Goal: Task Accomplishment & Management: Manage account settings

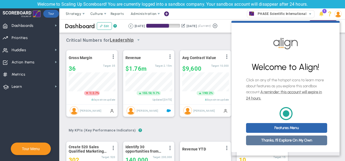
click at [289, 145] on link "Thanks, I'll Explore On My Own" at bounding box center [286, 140] width 81 height 10
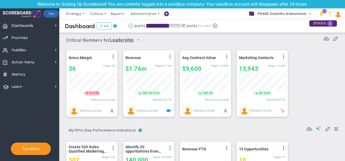
click at [313, 76] on div "Gross Margin View Historical Graph Edit Make "No Change" Update Add Past Update…" at bounding box center [200, 83] width 279 height 76
click at [75, 14] on span "Strategy" at bounding box center [74, 14] width 16 height 4
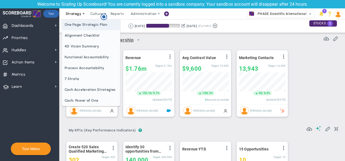
click at [78, 29] on span "One Page Strategic Plan" at bounding box center [91, 24] width 58 height 11
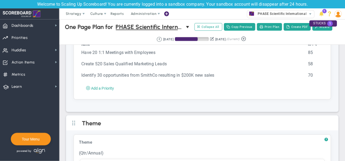
scroll to position [1558, 0]
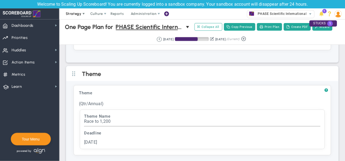
click at [81, 14] on span "Strategy" at bounding box center [74, 14] width 16 height 4
click at [26, 38] on span "Priorities" at bounding box center [20, 37] width 16 height 11
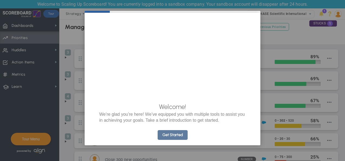
click at [167, 140] on link "Get Started" at bounding box center [173, 135] width 30 height 10
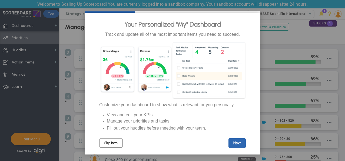
click at [117, 143] on link "Skip Intro" at bounding box center [111, 142] width 24 height 9
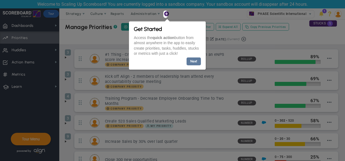
click at [196, 60] on link "Next" at bounding box center [194, 61] width 14 height 8
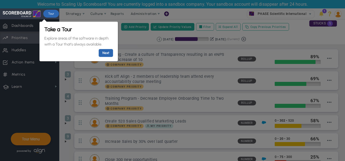
click at [292, 28] on div at bounding box center [202, 80] width 286 height 161
click at [100, 52] on link "Next" at bounding box center [105, 53] width 14 height 8
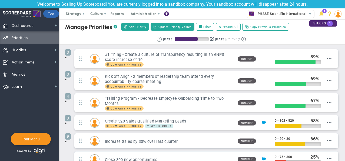
click at [66, 57] on span at bounding box center [66, 57] width 4 height 4
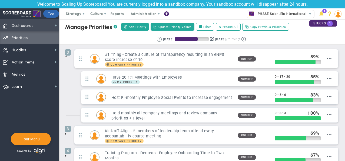
click at [26, 22] on span "Dashboards" at bounding box center [23, 25] width 22 height 11
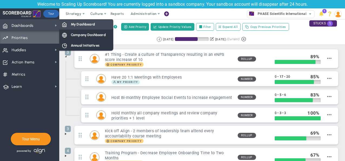
click at [77, 22] on span "My Dashboard" at bounding box center [83, 24] width 24 height 5
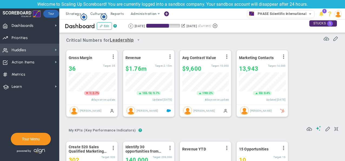
click at [39, 49] on span "Huddles Huddles" at bounding box center [29, 50] width 59 height 12
click at [50, 50] on span "Huddles Huddles" at bounding box center [29, 50] width 59 height 12
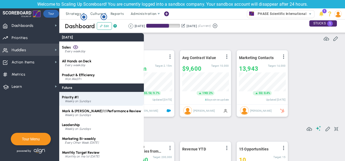
click at [82, 103] on div "Priority #1 Weekly on Sundays" at bounding box center [101, 99] width 85 height 14
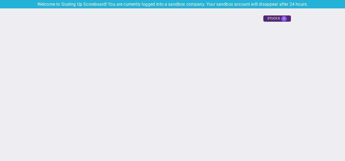
type input "[DATE]"
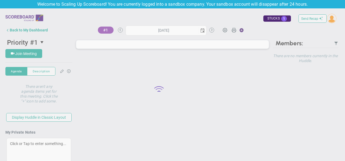
type input "[DATE]"
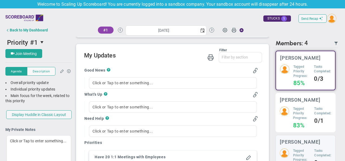
click at [304, 114] on div "Tagged Priority Progress: 83% Tasks Completed: 0/1" at bounding box center [305, 116] width 51 height 21
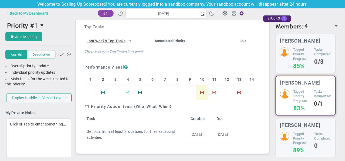
click at [20, 12] on div "Back to My Dashboard" at bounding box center [29, 13] width 38 height 4
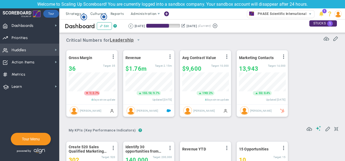
click at [49, 47] on span "Huddles Huddles" at bounding box center [29, 50] width 59 height 12
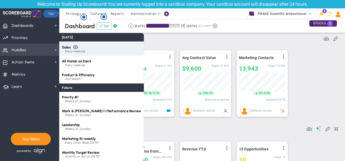
click at [91, 50] on div "Every weekday" at bounding box center [103, 51] width 76 height 3
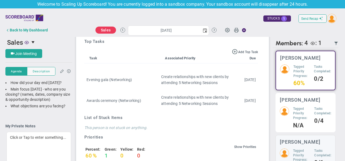
click at [315, 119] on h4 "0/4" at bounding box center [322, 120] width 17 height 5
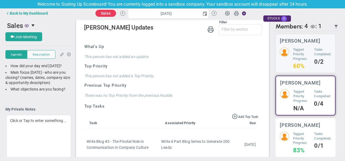
click at [298, 141] on h5 "Tagged Priority Progress:" at bounding box center [301, 138] width 17 height 14
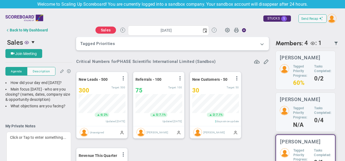
click at [213, 29] on button at bounding box center [214, 30] width 5 height 5
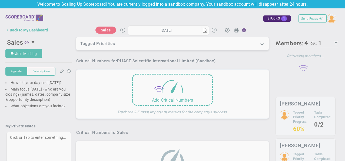
type input "[DATE]"
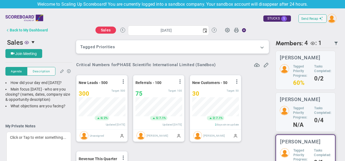
click at [32, 30] on div "Back to My Dashboard" at bounding box center [29, 30] width 38 height 4
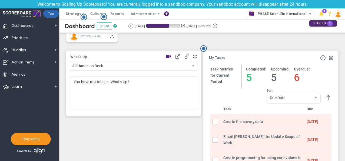
click at [122, 137] on div "Critical Numbers for Leadership 116680 Critical Numbers for Leadership Critical…" at bounding box center [202, 141] width 275 height 703
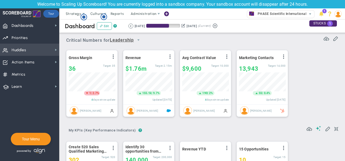
click at [47, 51] on span "Huddles Huddles" at bounding box center [29, 50] width 59 height 12
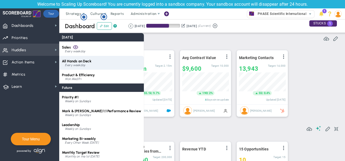
click at [87, 65] on div "Every weekday" at bounding box center [103, 65] width 76 height 3
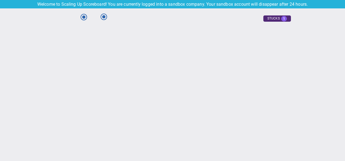
type input "[DATE]"
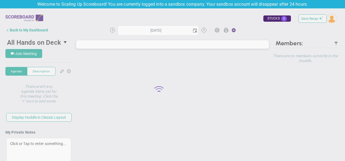
type input "[DATE]"
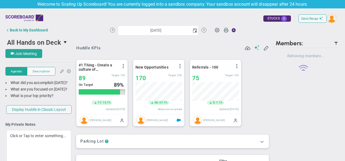
scroll to position [19, 47]
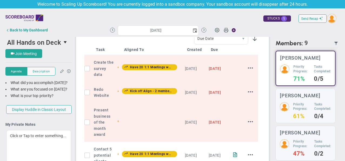
scroll to position [242, 0]
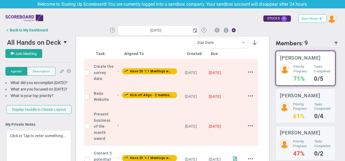
click at [311, 17] on span "Send Recap" at bounding box center [309, 19] width 17 height 4
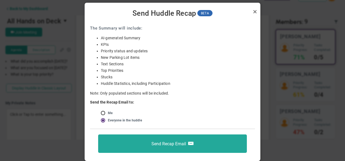
scroll to position [21, 0]
click at [258, 8] on div "Send Huddle Recap BETA" at bounding box center [173, 11] width 176 height 17
click at [256, 10] on link "Close" at bounding box center [255, 11] width 6 height 6
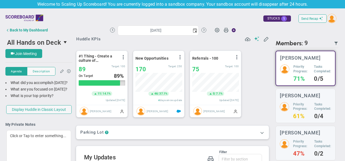
scroll to position [0, 0]
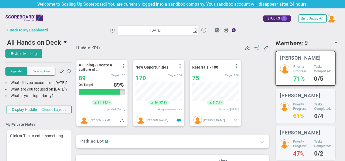
click at [34, 31] on div "Back to My Dashboard" at bounding box center [29, 30] width 38 height 4
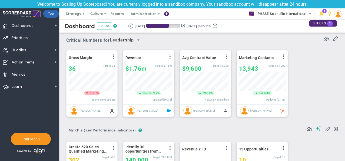
scroll to position [19, 47]
click at [75, 17] on span "Strategy" at bounding box center [74, 13] width 25 height 11
click at [313, 80] on div "Gross Margin View Historical Graph Edit Make "No Change" Update Add Past Update…" at bounding box center [200, 83] width 279 height 76
click at [295, 42] on div "Critical Numbers for Leadership 116680 Critical Numbers for Leadership Critical…" at bounding box center [202, 38] width 272 height 14
